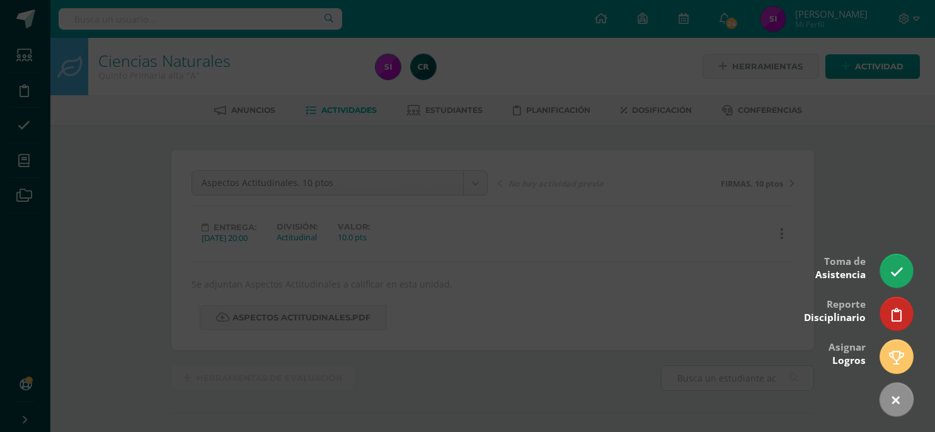
scroll to position [163, 0]
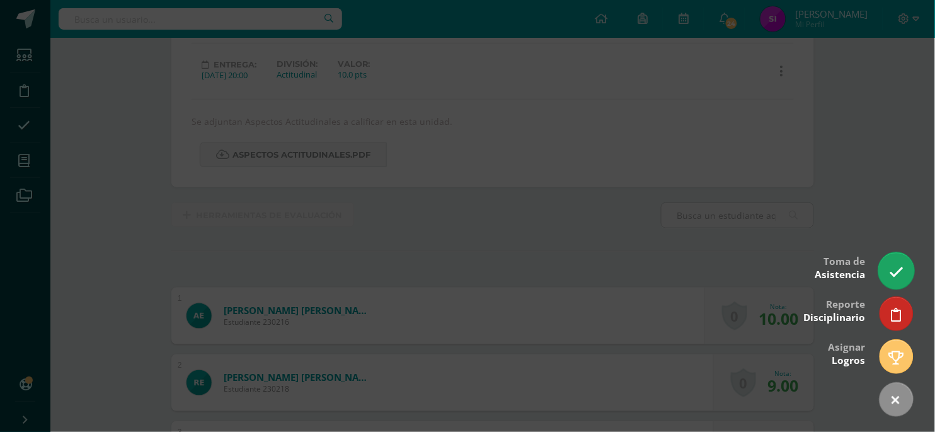
click at [895, 277] on icon at bounding box center [896, 272] width 14 height 14
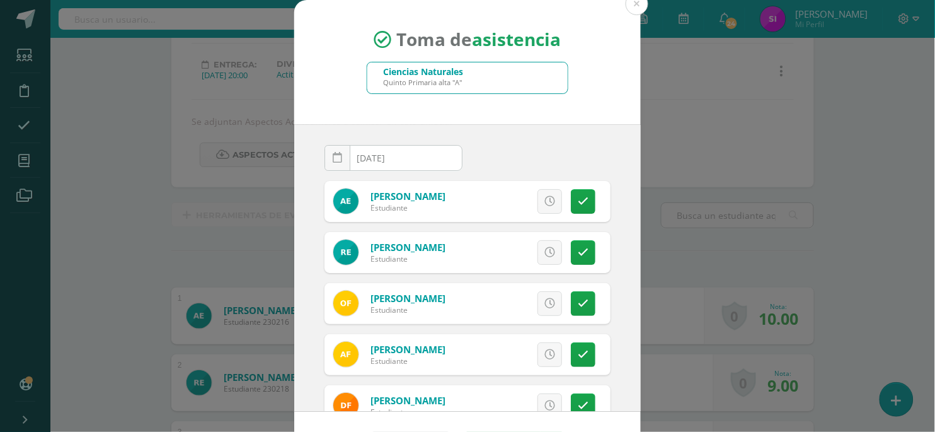
scroll to position [163, 0]
click at [558, 76] on div "Ciencias Naturales Quinto Primaria alta "A"" at bounding box center [467, 77] width 200 height 31
click at [634, 12] on button at bounding box center [637, 3] width 23 height 23
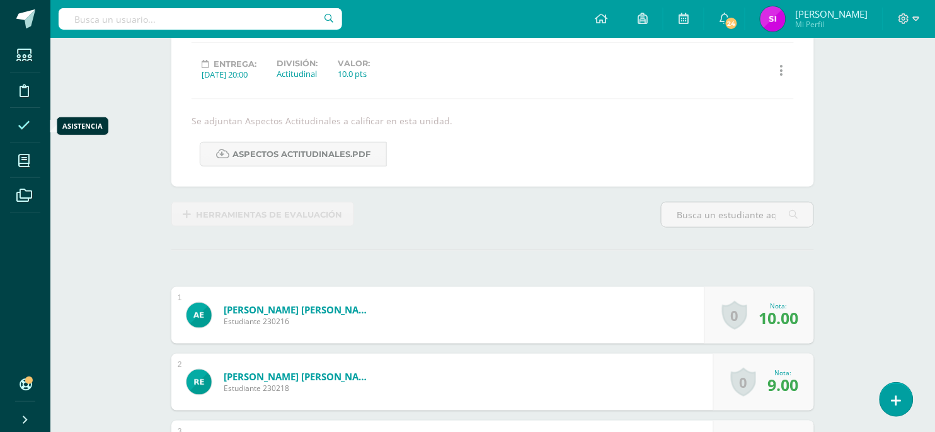
click at [21, 129] on icon at bounding box center [24, 125] width 13 height 13
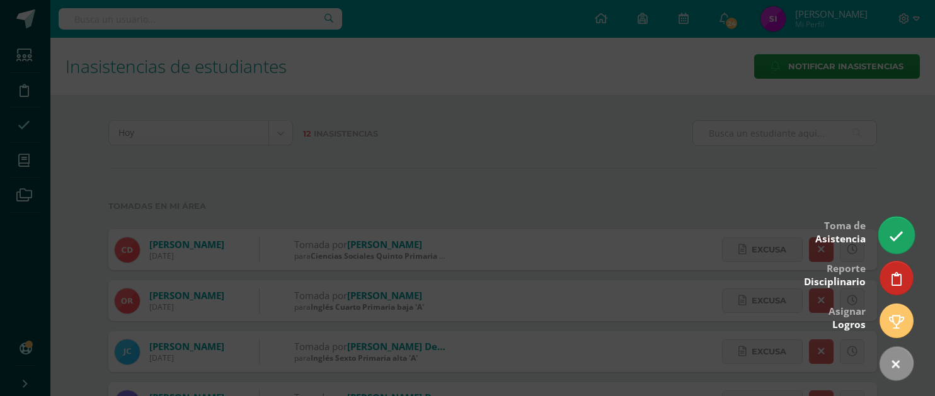
click at [897, 227] on link at bounding box center [896, 235] width 36 height 37
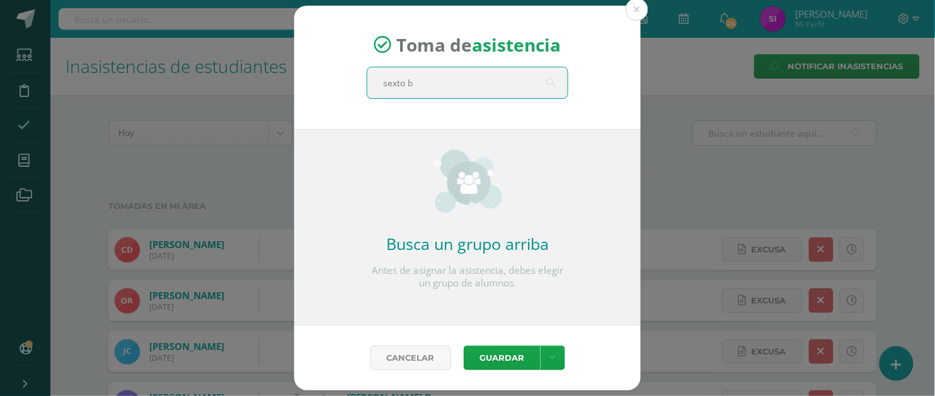
type input "sexto b"
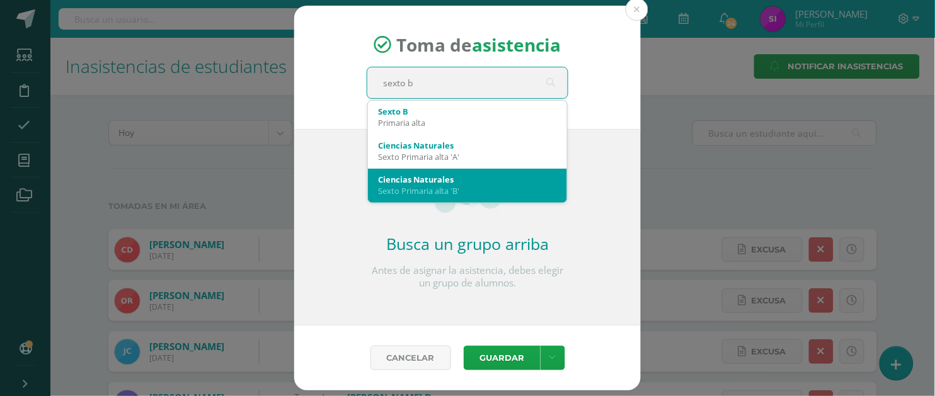
click at [444, 186] on div "Sexto Primaria alta 'B'" at bounding box center [467, 190] width 179 height 11
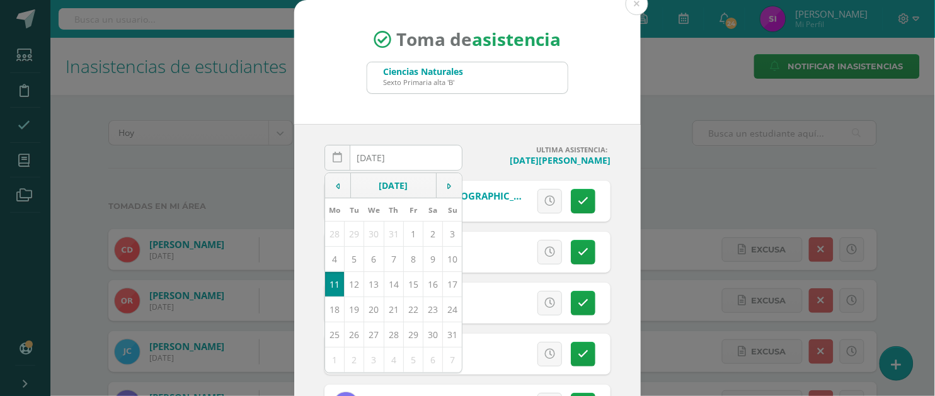
click at [608, 164] on h4 "[DATE][PERSON_NAME]" at bounding box center [542, 160] width 138 height 12
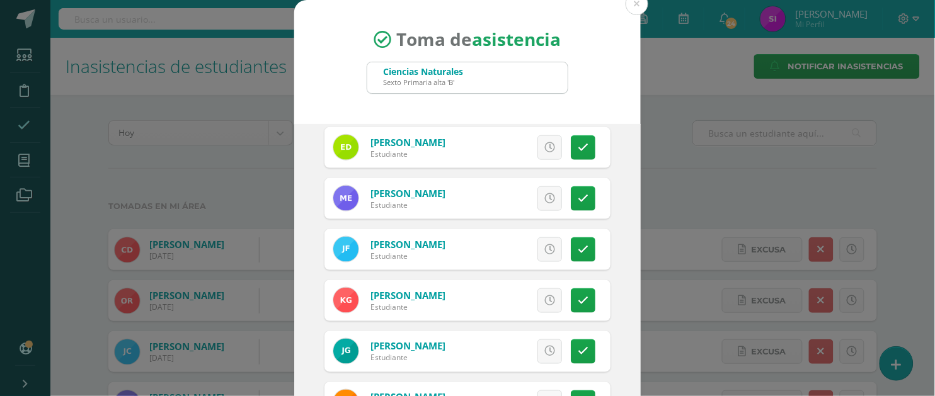
scroll to position [410, 0]
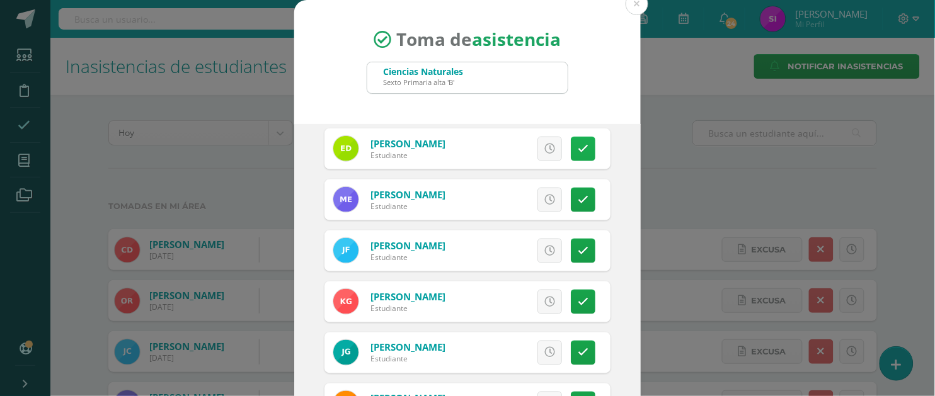
click at [590, 149] on link at bounding box center [583, 149] width 25 height 25
click at [626, 176] on div "[DATE] August, 2025 Mo Tu We Th Fr Sa Su 28 29 30 31 1 2 3 4 5 6 7 8 9 10 11 12…" at bounding box center [467, 267] width 347 height 287
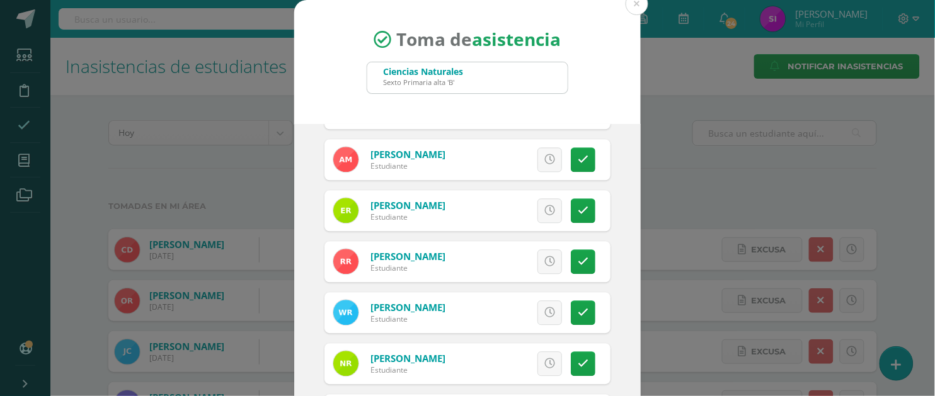
scroll to position [725, 0]
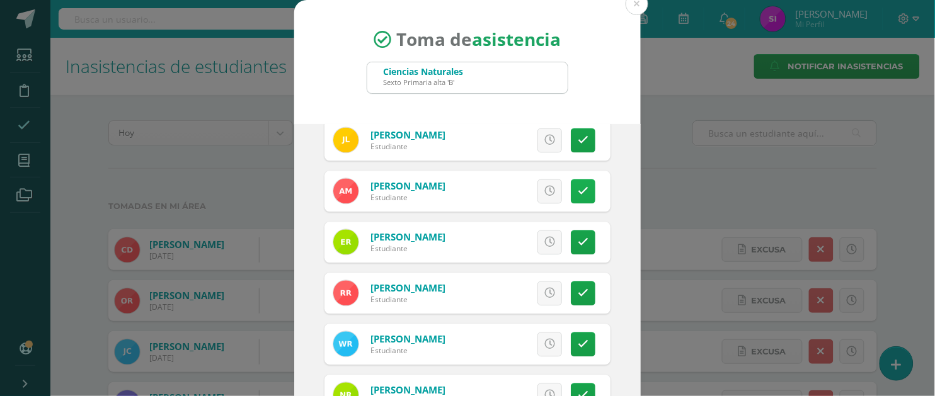
click at [587, 187] on icon at bounding box center [583, 191] width 11 height 11
click at [619, 203] on div "[DATE] August, 2025 Mo Tu We Th Fr Sa Su 28 29 30 31 1 2 3 4 5 6 7 8 9 10 11 12…" at bounding box center [467, 267] width 347 height 287
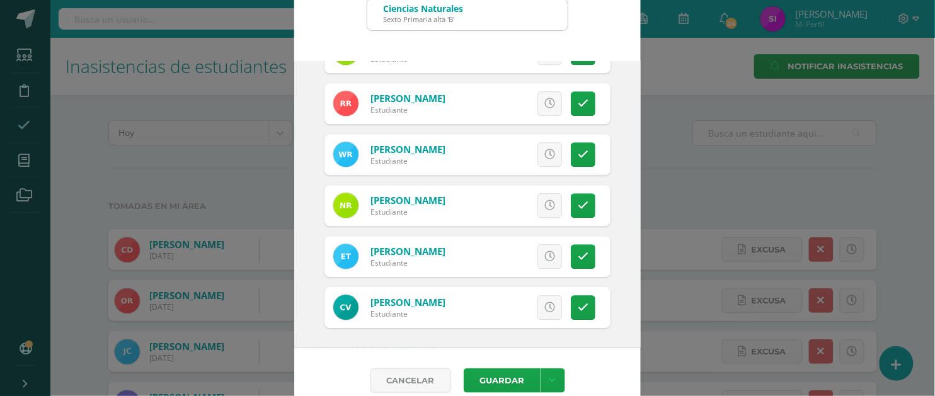
scroll to position [80, 0]
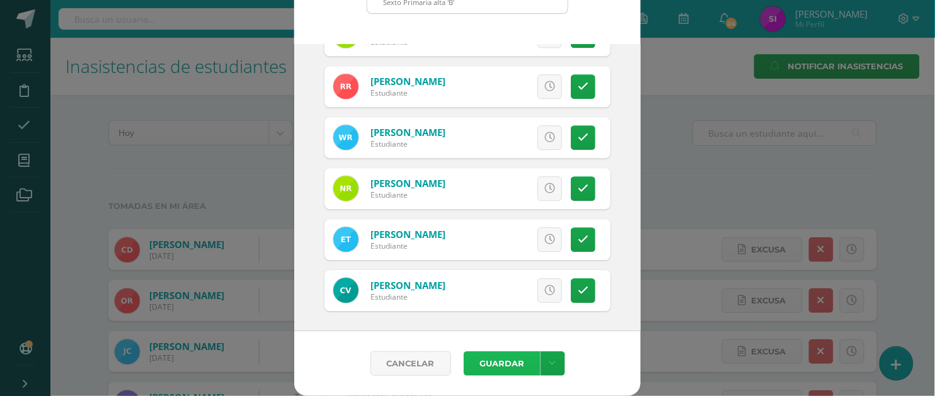
click at [498, 360] on button "Guardar" at bounding box center [502, 364] width 77 height 25
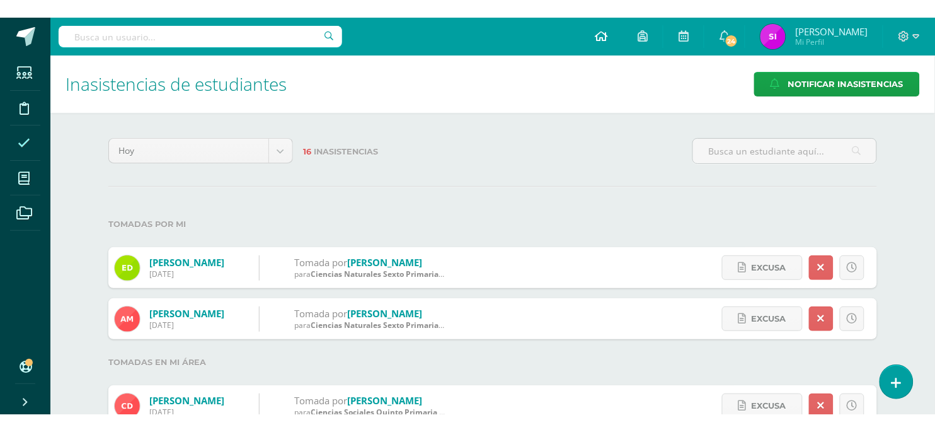
scroll to position [378, 0]
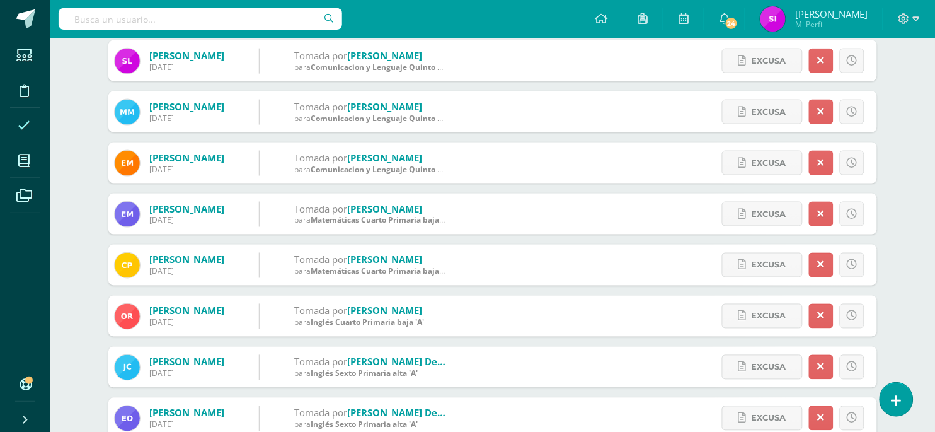
click at [901, 185] on div "Hoy Hoy Esta semana Este mes Este ciclo 16 Inasistencias Tomadas por mi Domingu…" at bounding box center [492, 137] width 819 height 840
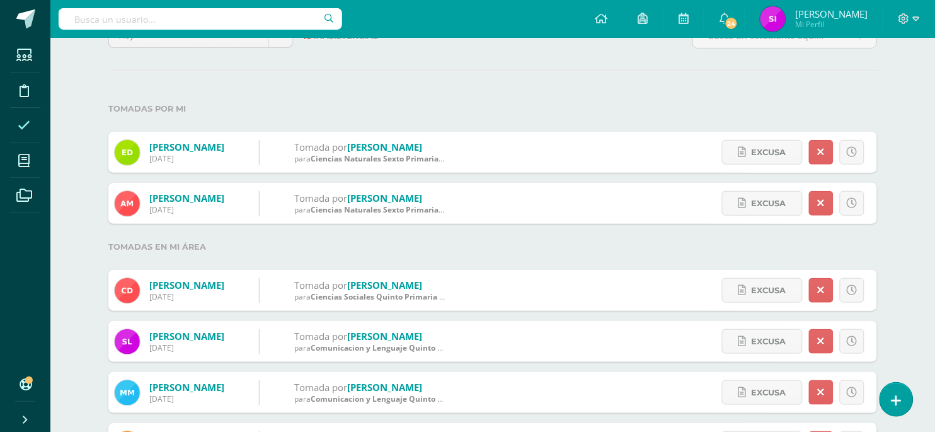
scroll to position [95, 0]
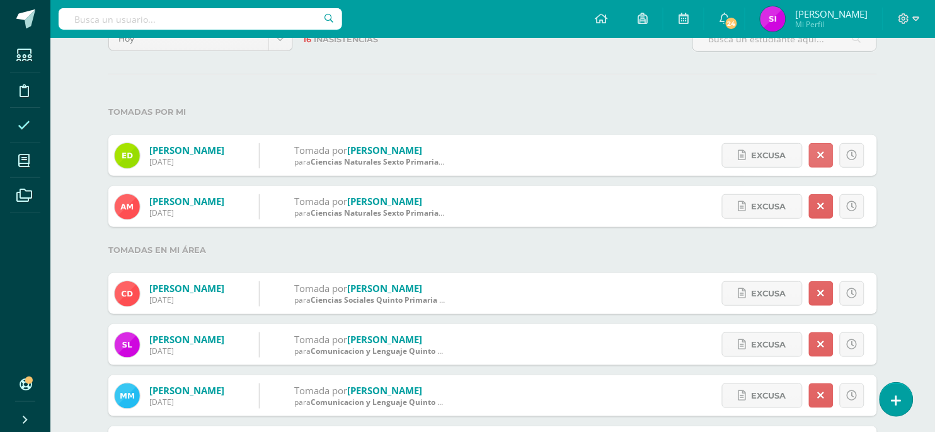
click at [818, 153] on icon at bounding box center [821, 155] width 7 height 11
click at [716, 107] on label "Tomadas por mi" at bounding box center [492, 112] width 769 height 26
click at [517, 88] on div "Hoy Hoy Esta semana Este mes Este ciclo 16 Inasistencias Tomadas por mi Domingu…" at bounding box center [492, 421] width 819 height 840
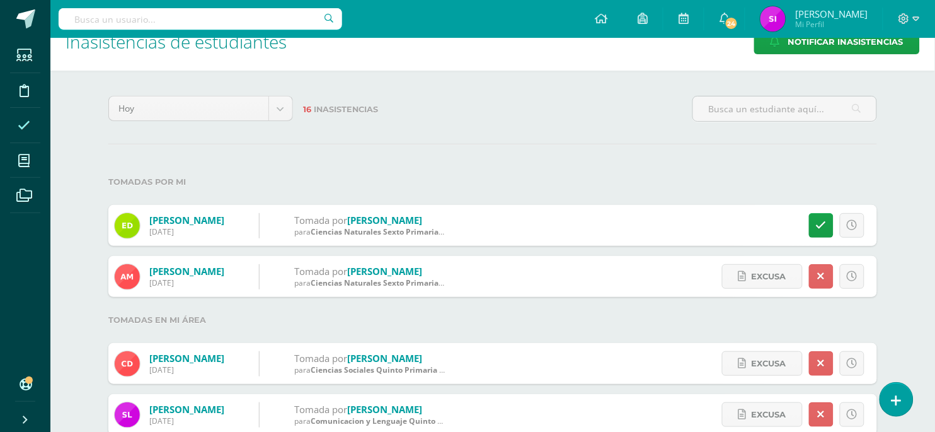
scroll to position [0, 0]
